Goal: Task Accomplishment & Management: Use online tool/utility

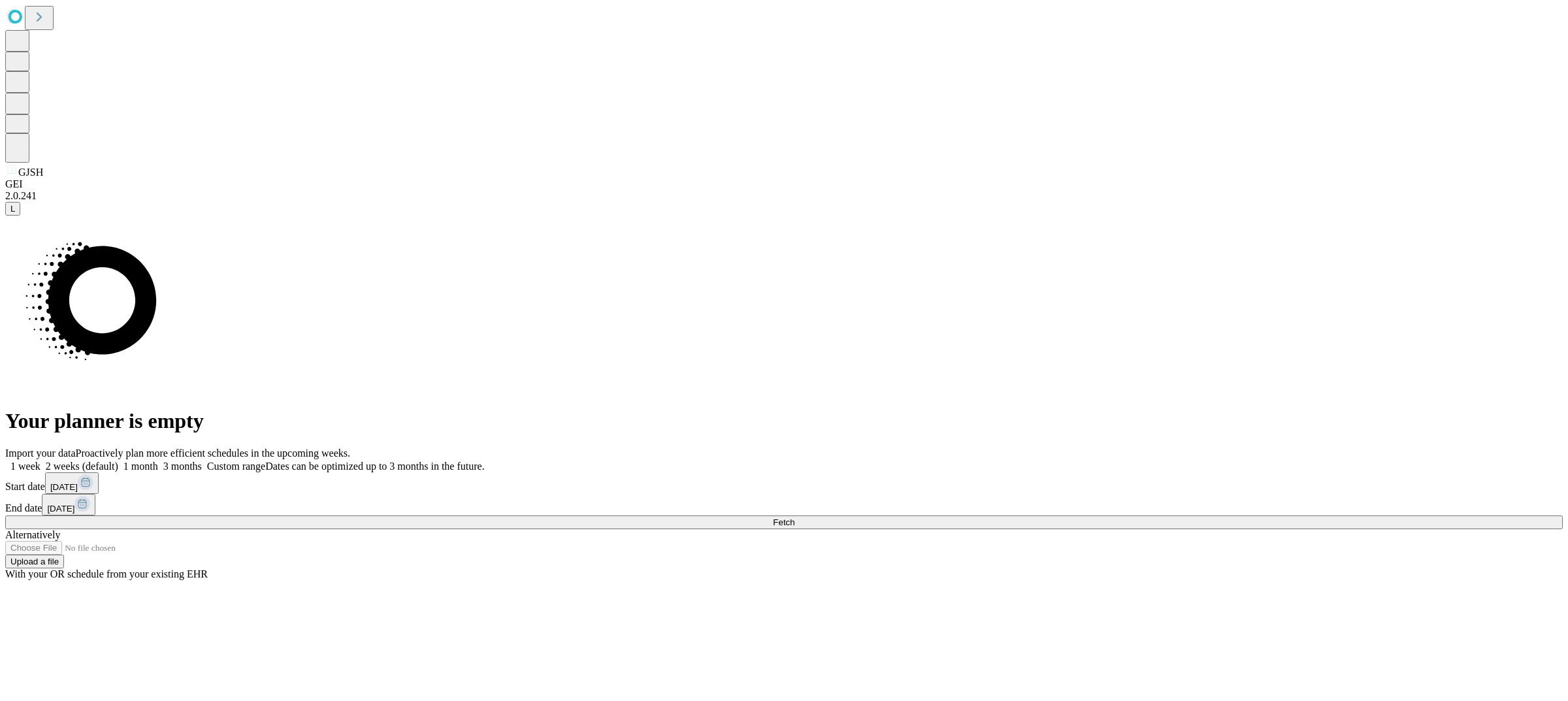
click at [41, 461] on span "1 week" at bounding box center [25, 467] width 30 height 11
click at [795, 517] on span "Fetch" at bounding box center [783, 522] width 21 height 10
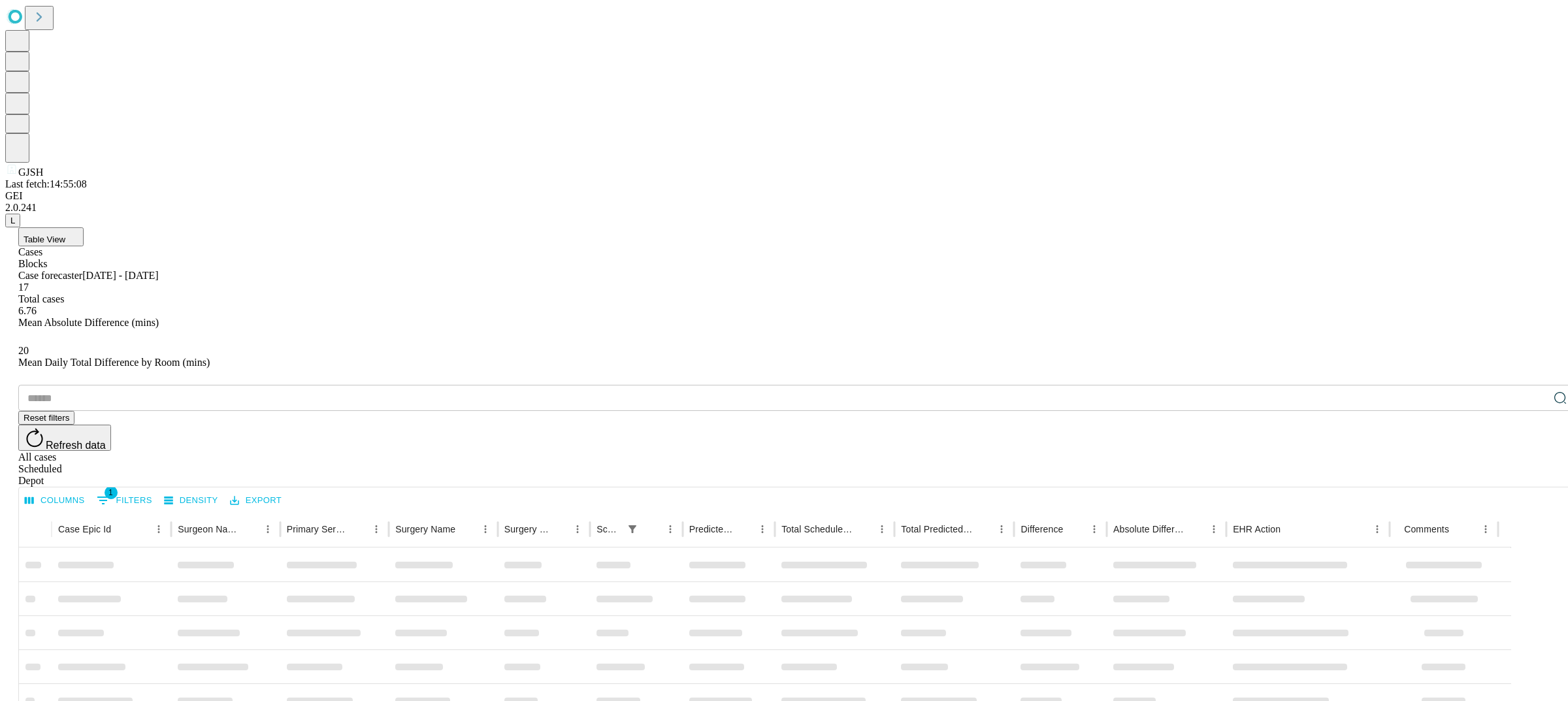
click at [84, 228] on button "Table View" at bounding box center [51, 237] width 65 height 19
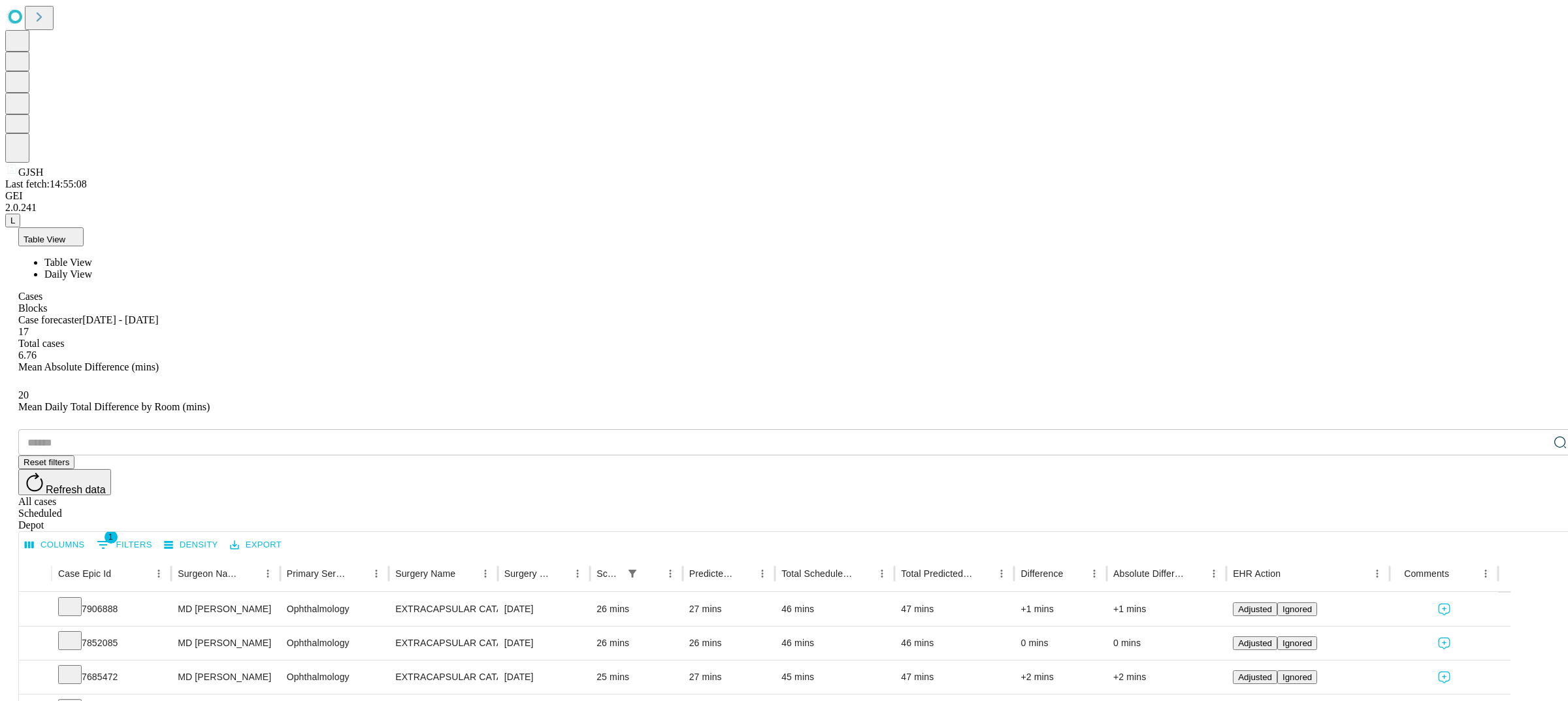
click at [92, 268] on span "Daily View" at bounding box center [68, 274] width 48 height 11
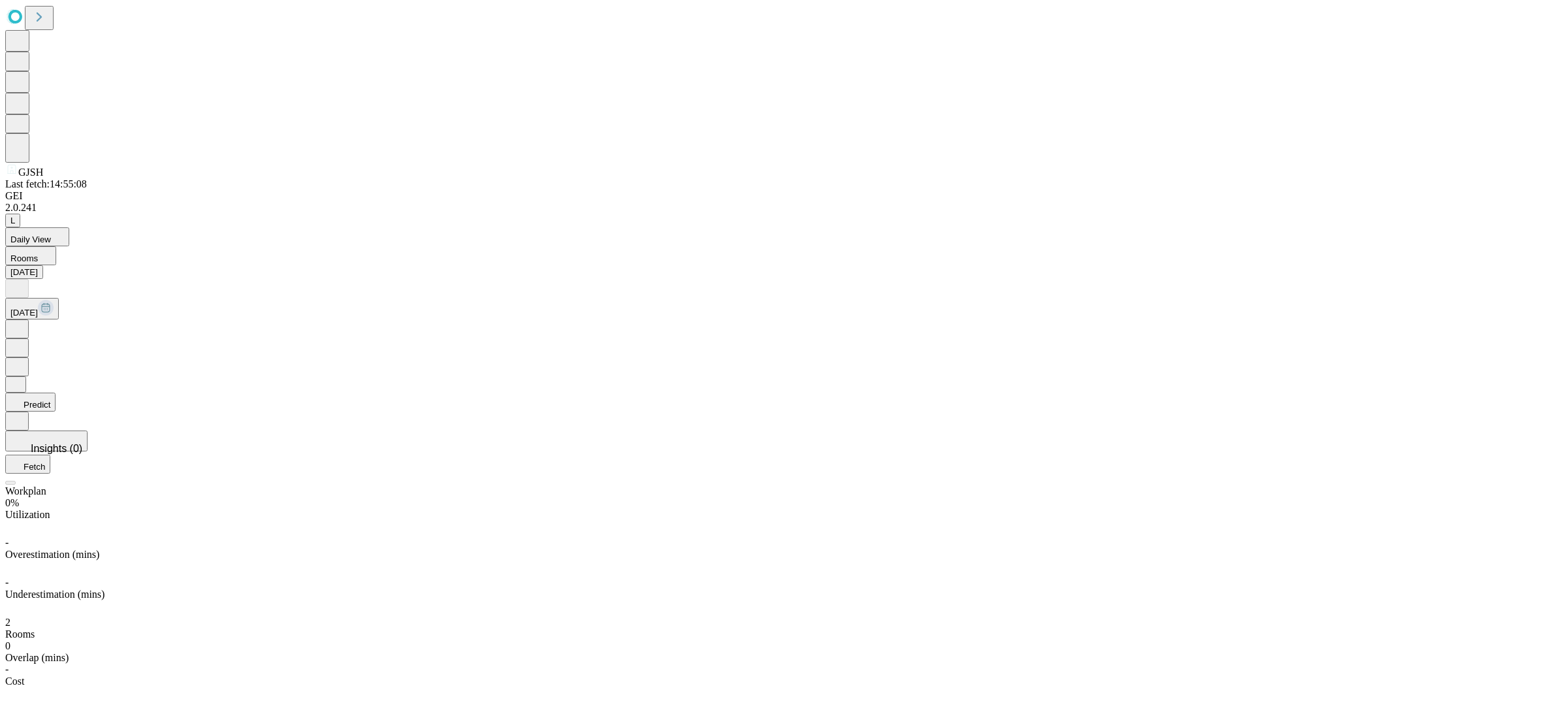
click at [24, 322] on icon at bounding box center [17, 328] width 13 height 13
click at [24, 281] on icon at bounding box center [17, 288] width 13 height 13
